Goal: Navigation & Orientation: Find specific page/section

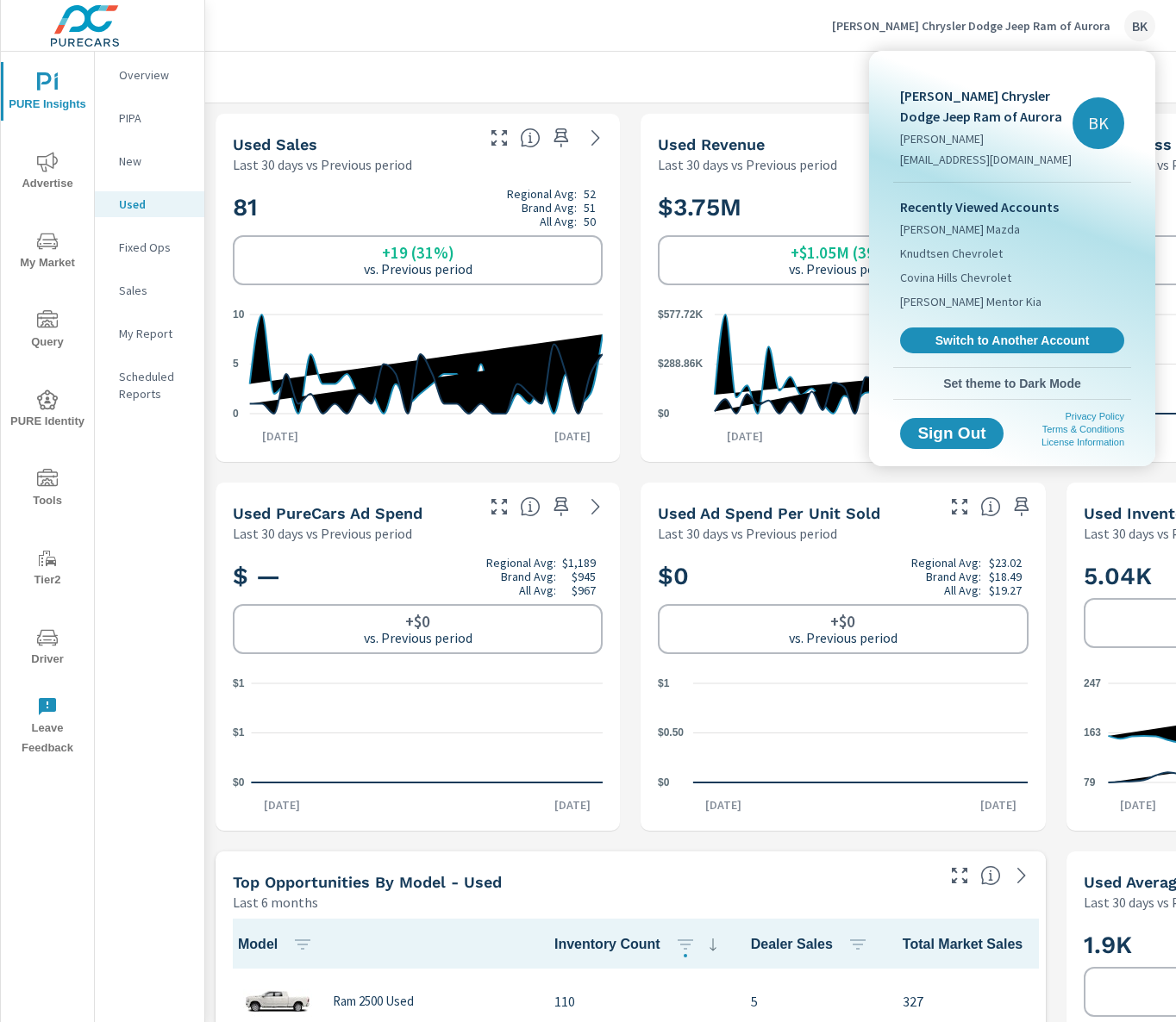
scroll to position [1, 0]
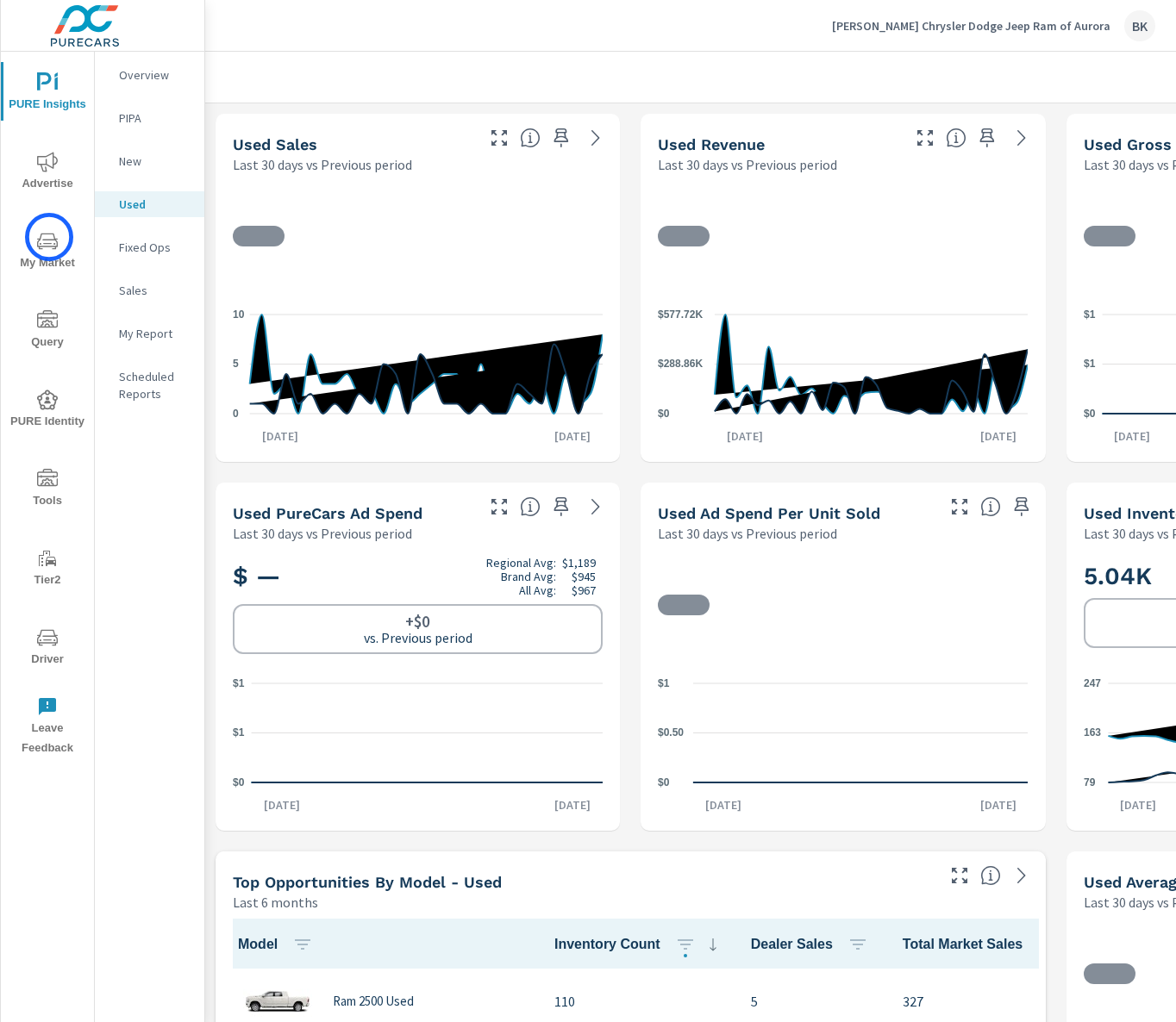
scroll to position [1, 0]
click at [48, 261] on span "My Market" at bounding box center [47, 252] width 83 height 42
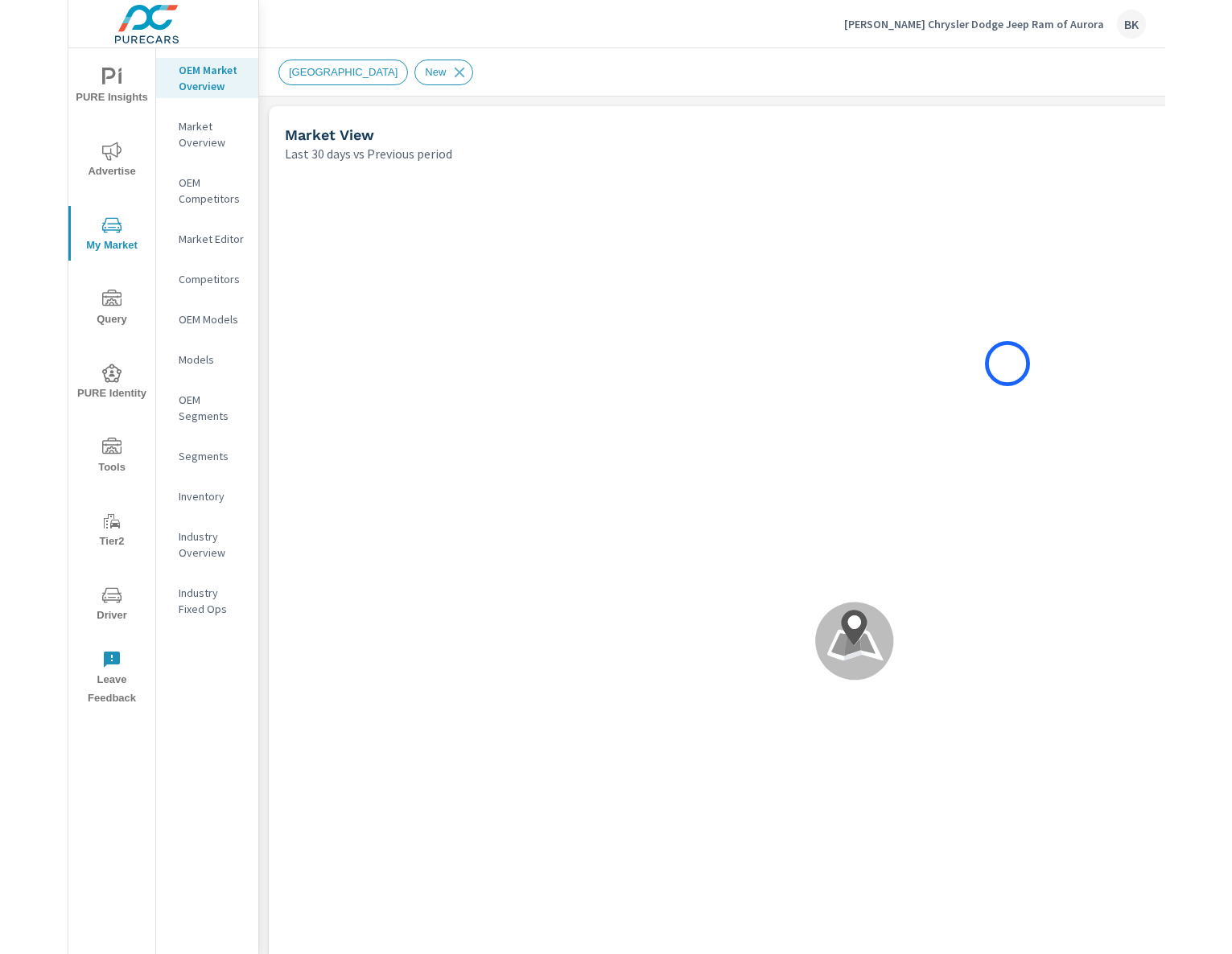
scroll to position [1, 0]
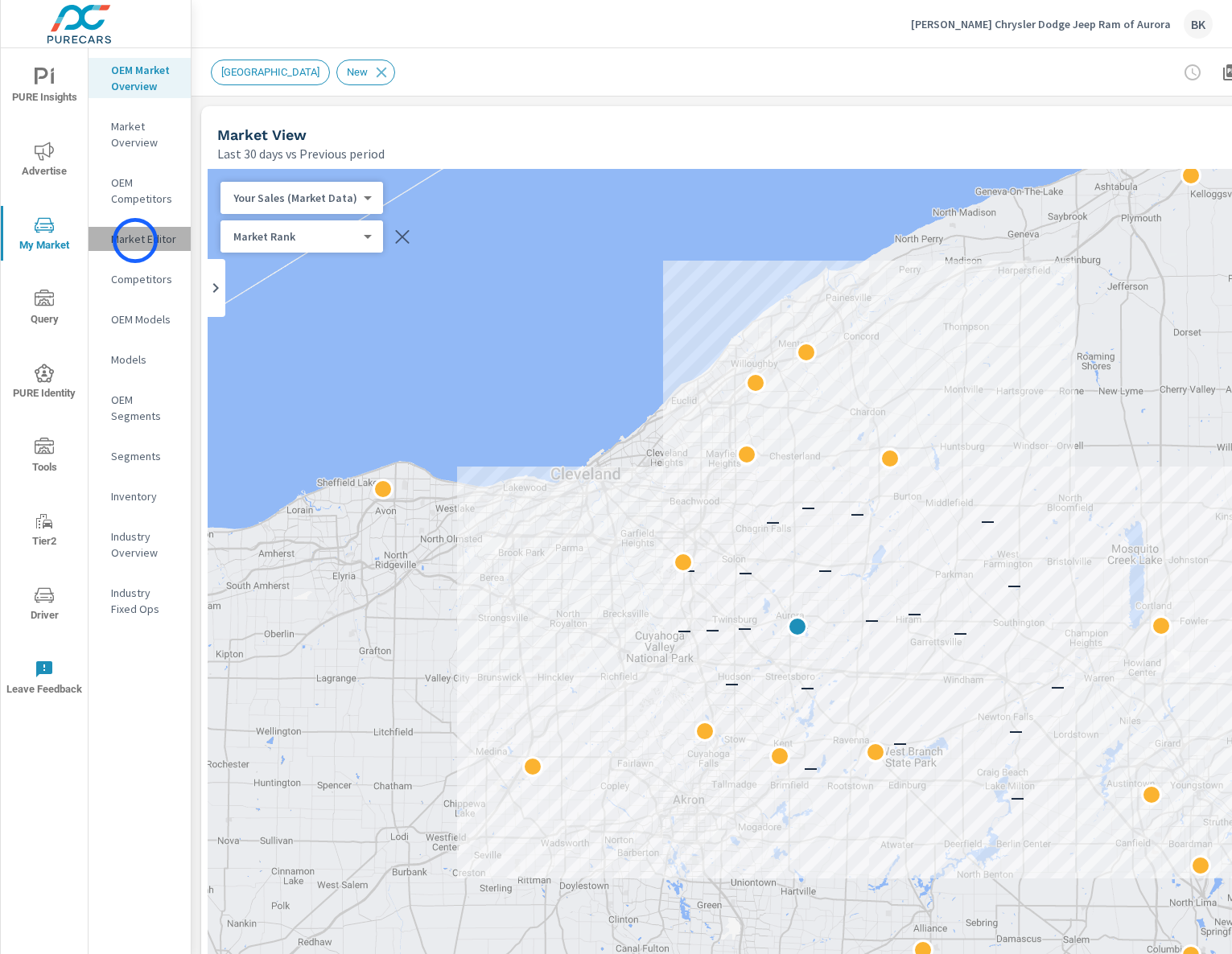
click at [135, 241] on p "Market Editor" at bounding box center [144, 239] width 67 height 16
